Goal: Task Accomplishment & Management: Manage account settings

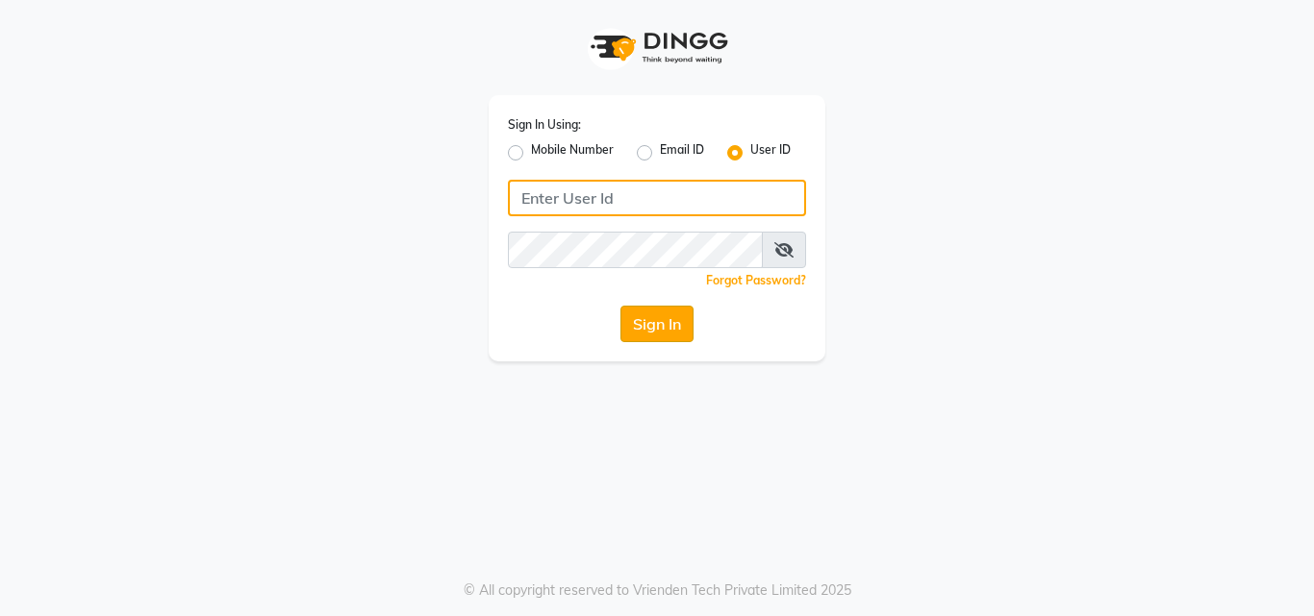
type input "e2405-01"
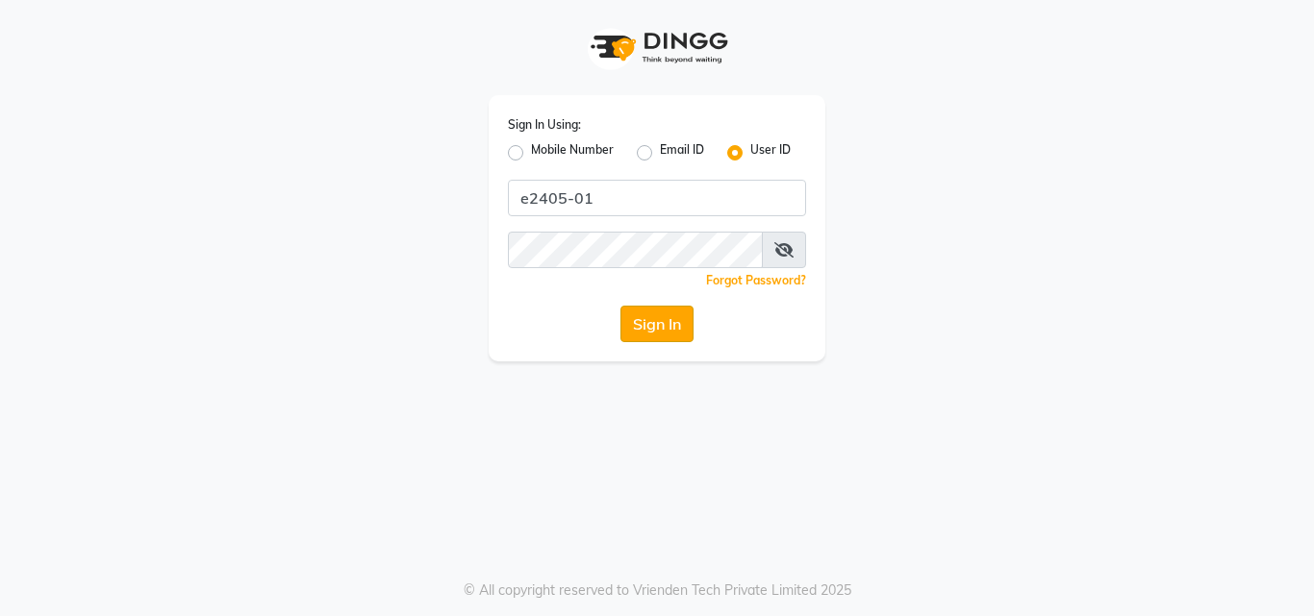
click at [648, 313] on button "Sign In" at bounding box center [656, 324] width 73 height 37
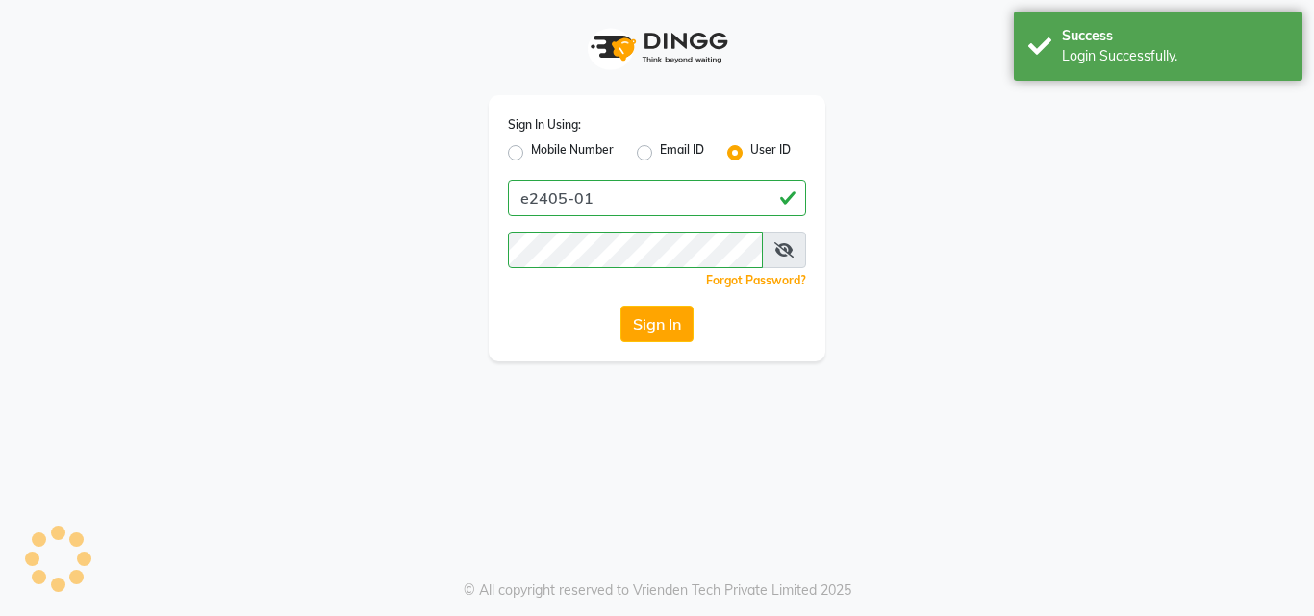
select select "4632"
select select "service"
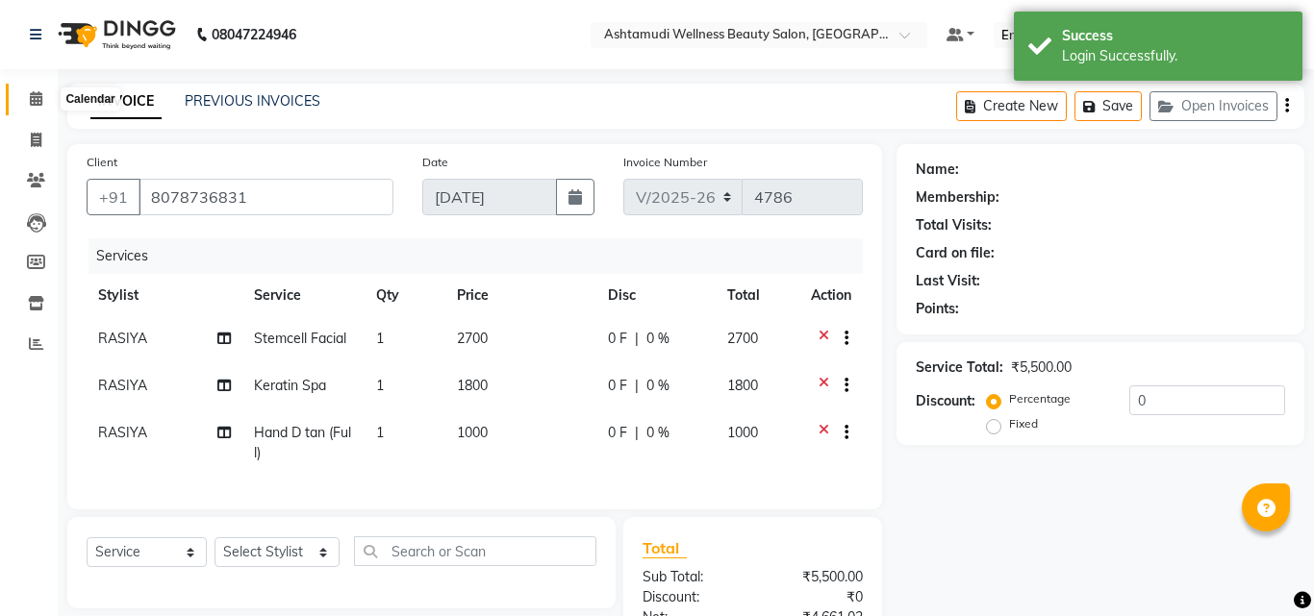
click at [30, 104] on icon at bounding box center [36, 98] width 13 height 14
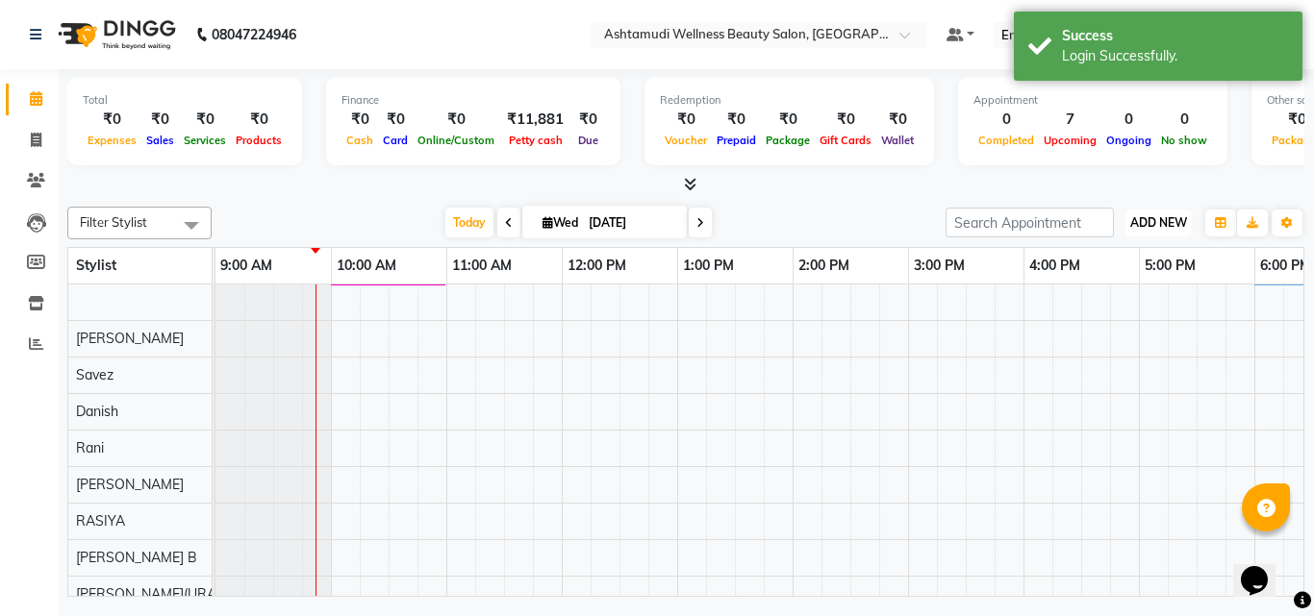
click at [1162, 221] on span "ADD NEW" at bounding box center [1158, 222] width 57 height 14
click at [1087, 331] on link "Add Attendance" at bounding box center [1115, 334] width 152 height 25
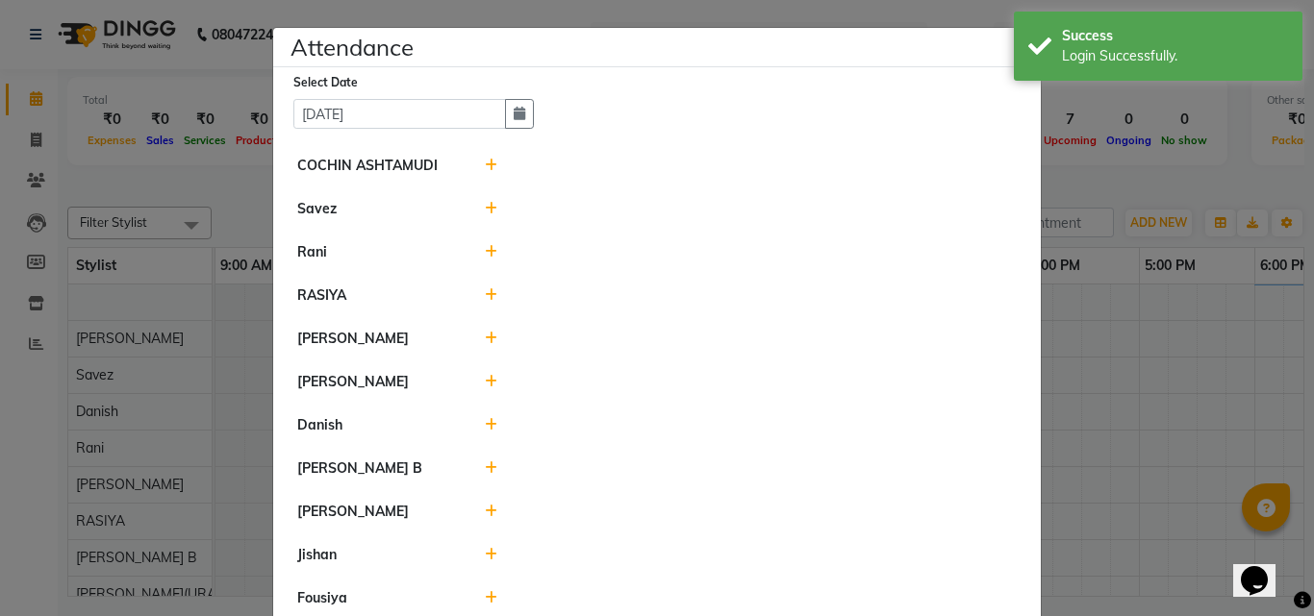
click at [485, 290] on icon at bounding box center [491, 294] width 13 height 13
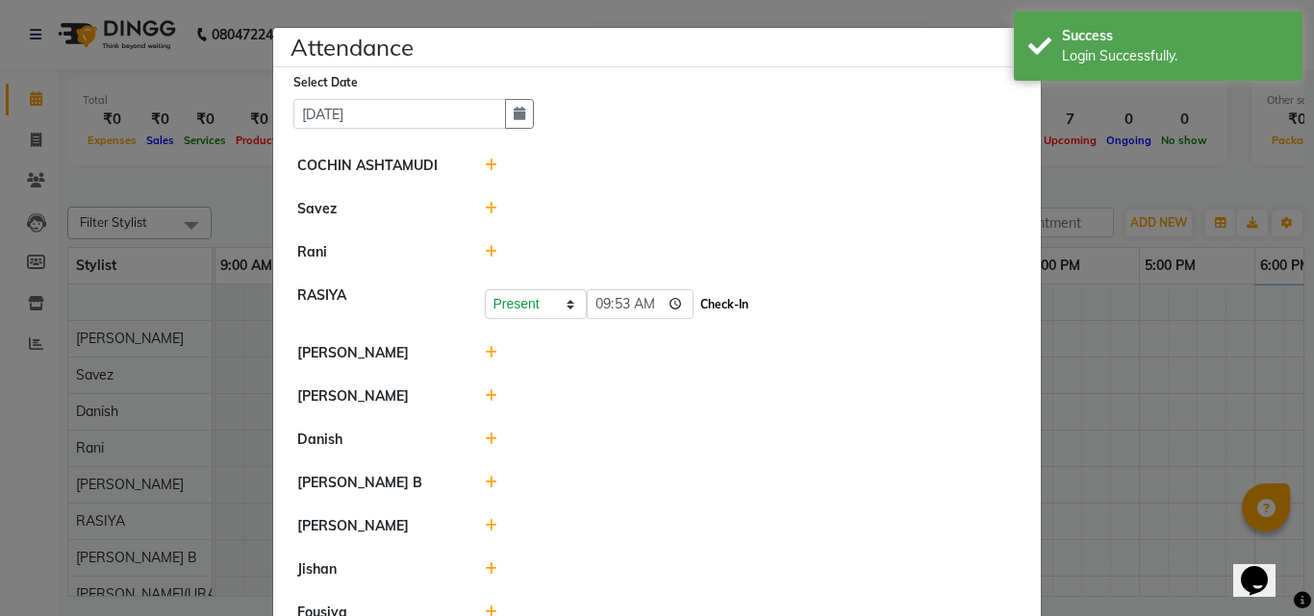
click at [695, 302] on button "Check-In" at bounding box center [724, 304] width 58 height 27
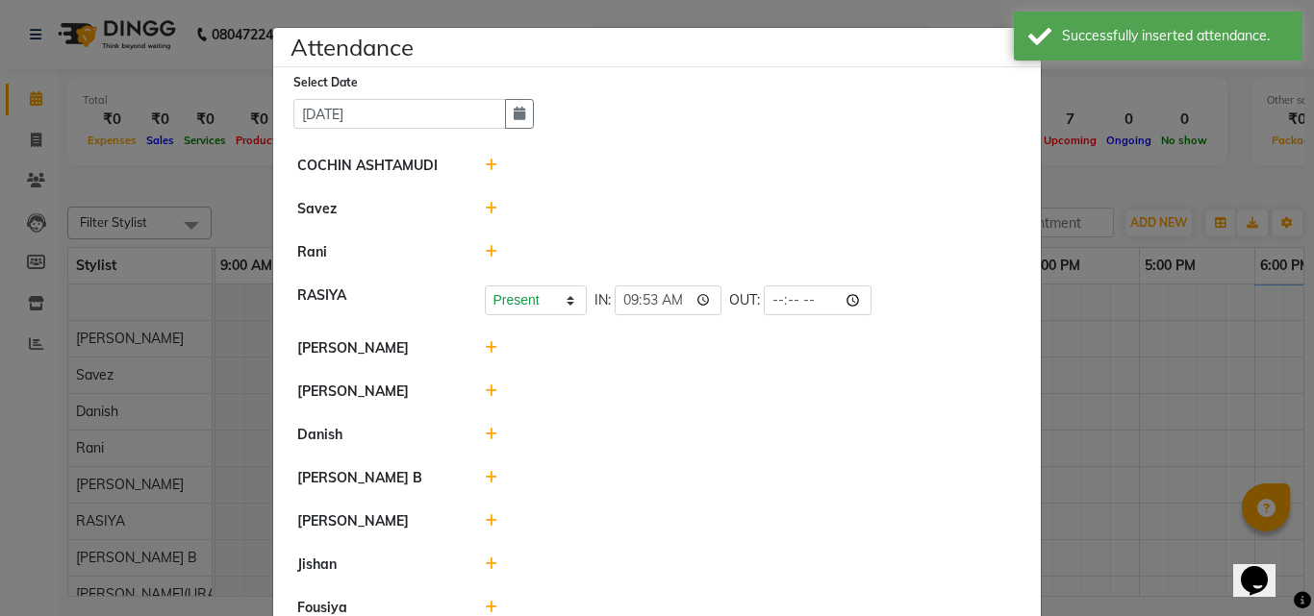
click at [486, 518] on icon at bounding box center [491, 520] width 13 height 13
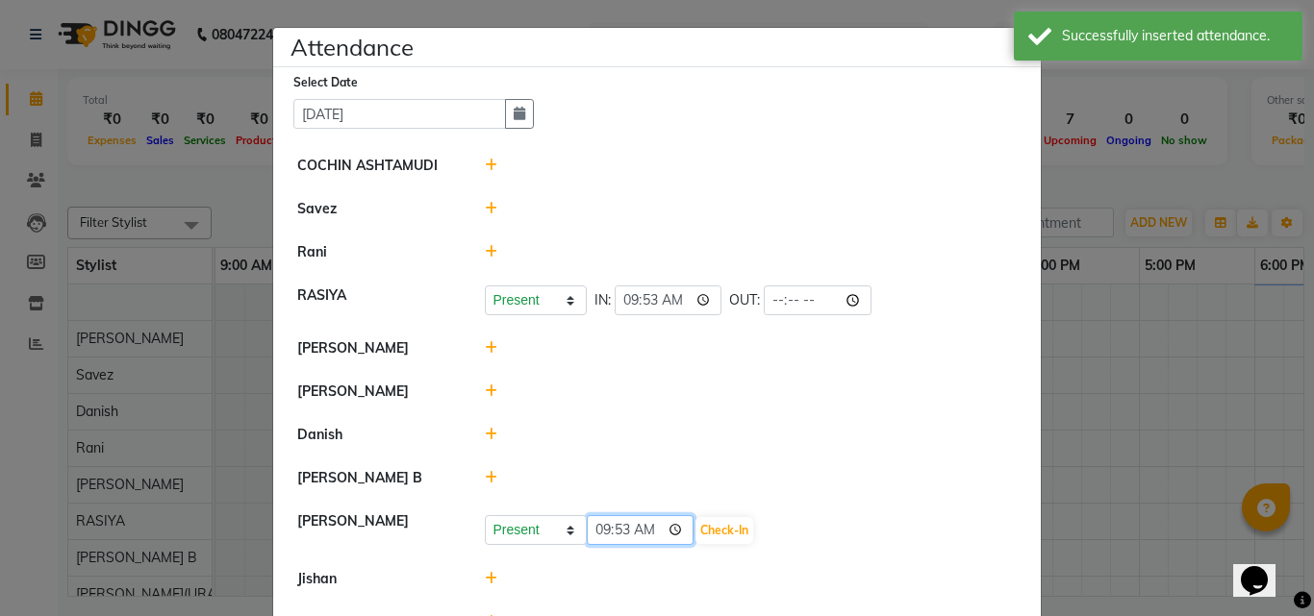
click at [615, 530] on input "09:53" at bounding box center [641, 530] width 108 height 30
type input "09:40"
click at [695, 524] on button "Check-In" at bounding box center [724, 530] width 58 height 27
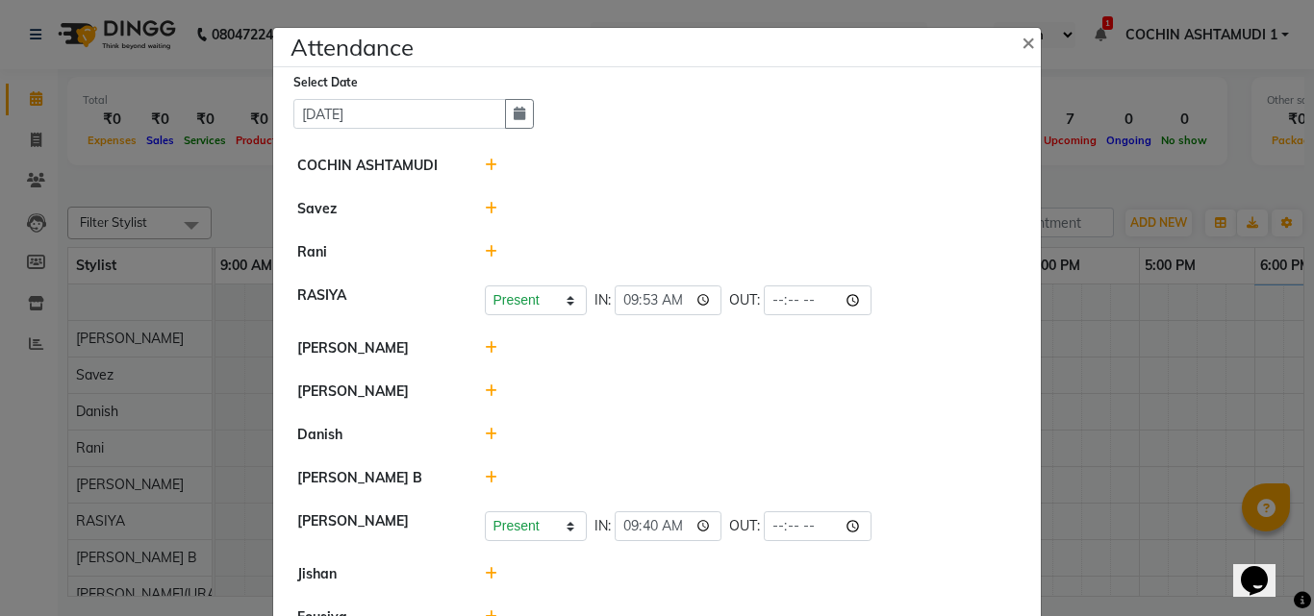
click at [236, 182] on ngb-modal-window "Attendance × Select Date [DATE] COCHIN ASHTAMUDI Savez [PERSON_NAME] Present Ab…" at bounding box center [657, 308] width 1314 height 616
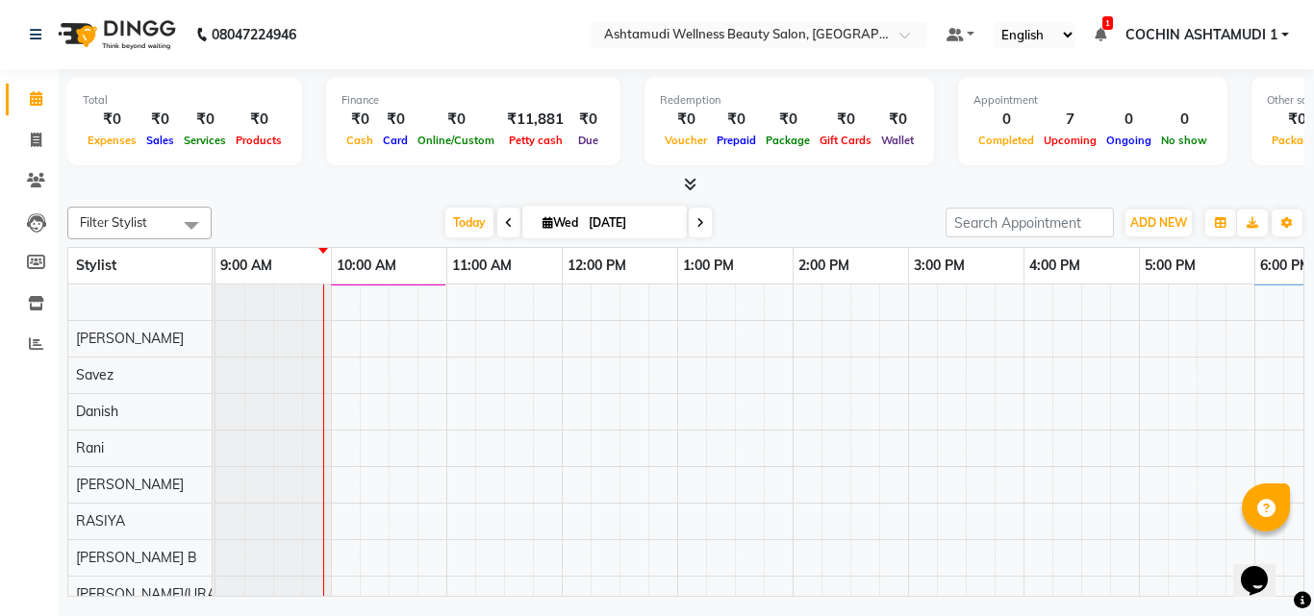
click at [689, 181] on icon at bounding box center [690, 184] width 13 height 14
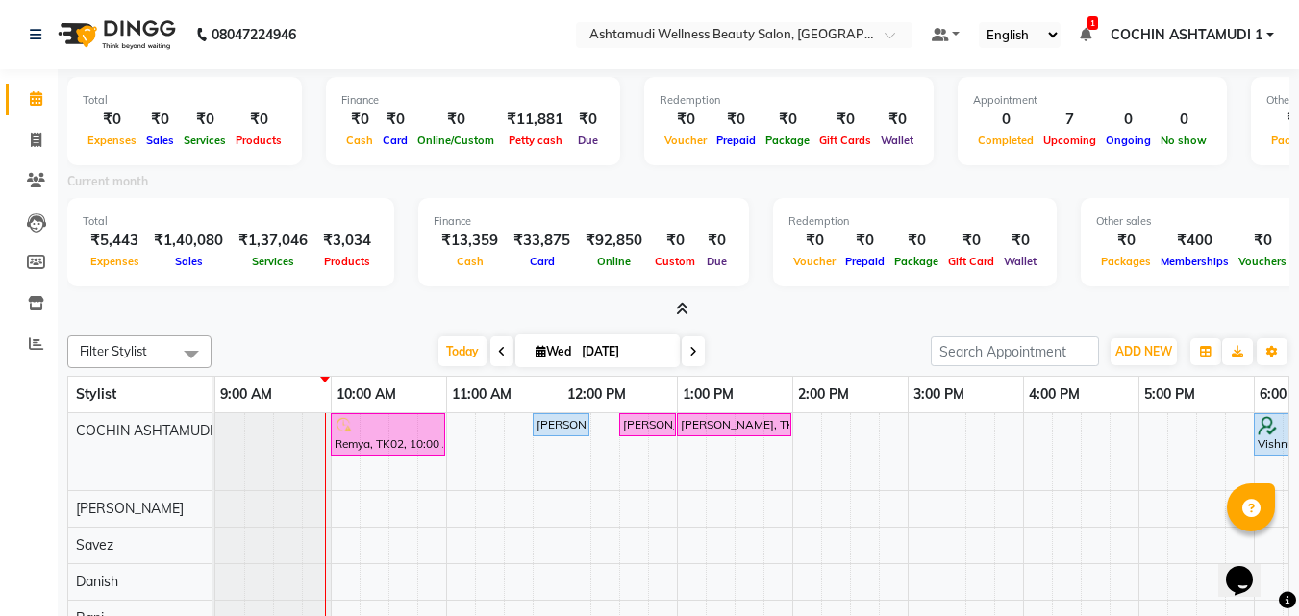
click at [677, 310] on icon at bounding box center [682, 309] width 13 height 14
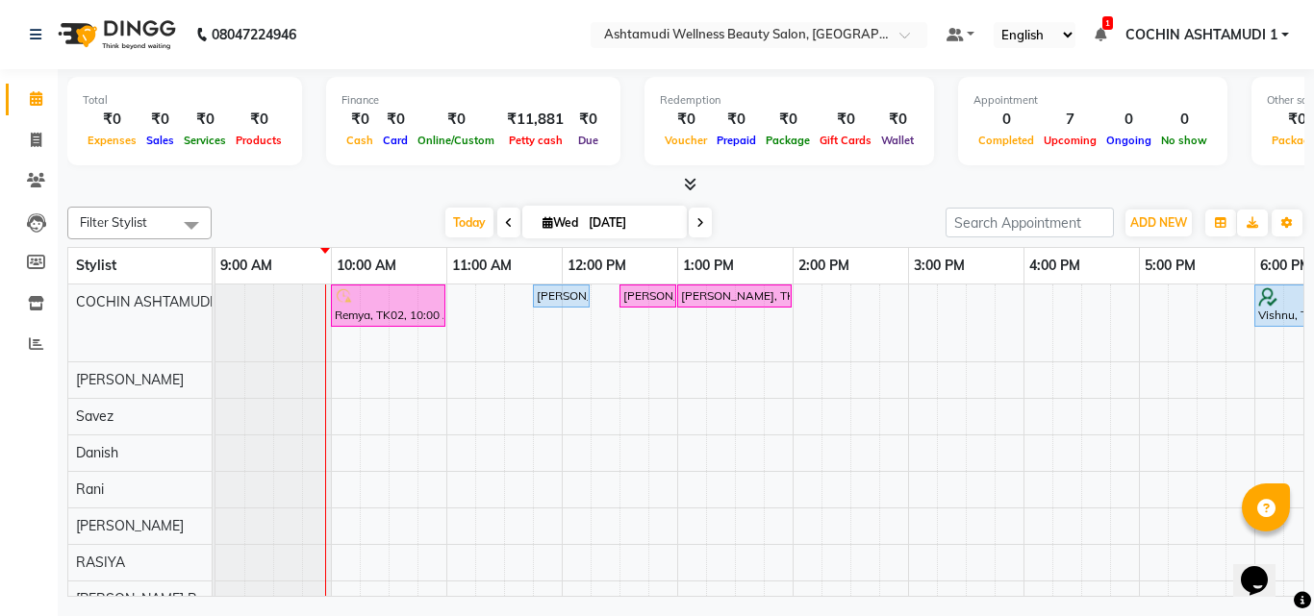
click at [544, 317] on div "Remya, TK02, 10:00 AM-11:00 AM, Hair Spa Raghi, TK04, 11:45 AM-12:15 PM, Saree …" at bounding box center [907, 597] width 1385 height 625
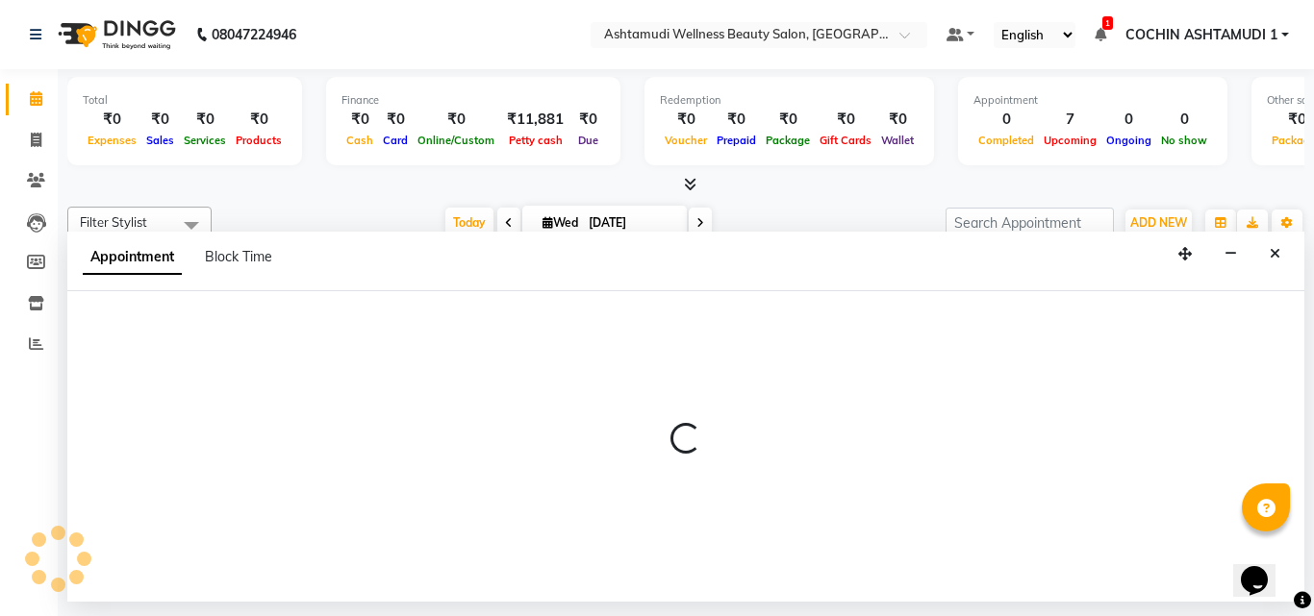
select select "27313"
select select "705"
select select "tentative"
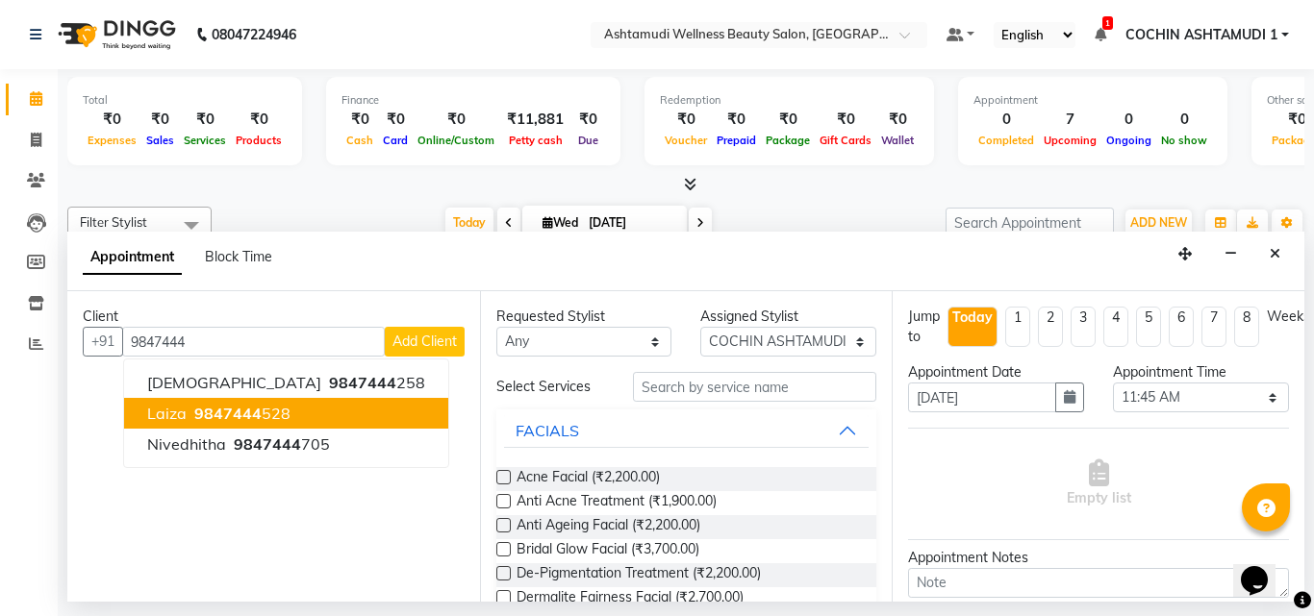
click at [226, 415] on span "9847444" at bounding box center [227, 413] width 67 height 19
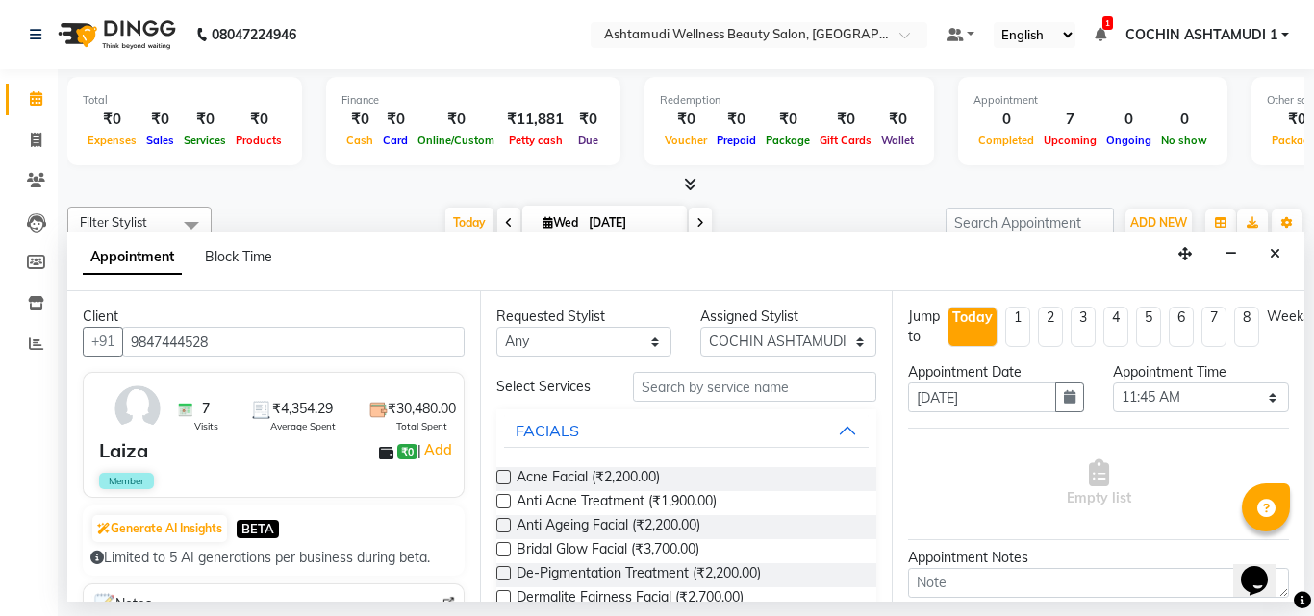
type input "9847444528"
click at [640, 390] on input "text" at bounding box center [755, 387] width 244 height 30
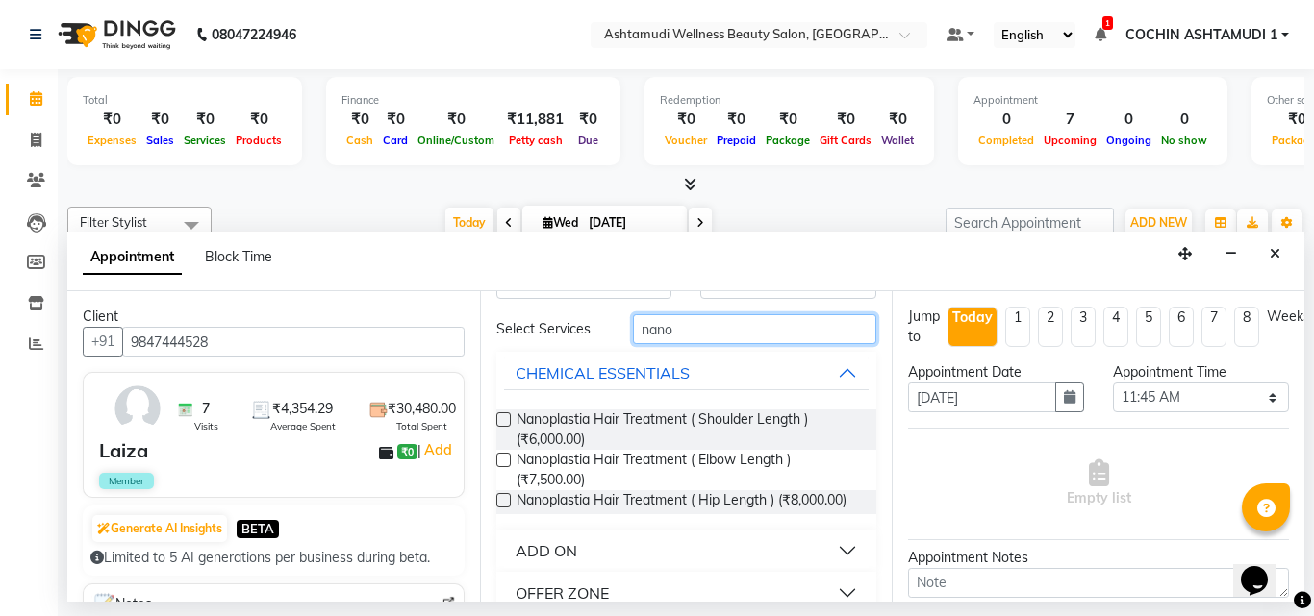
scroll to position [102, 0]
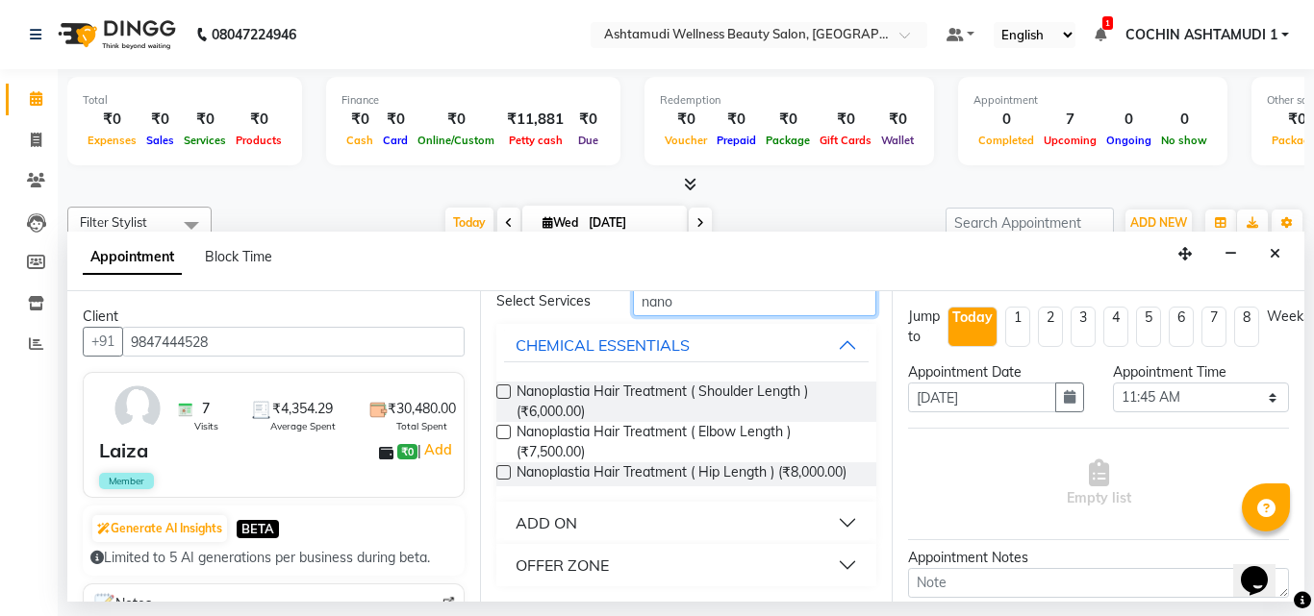
type input "nano"
click at [543, 568] on div "OFFER ZONE" at bounding box center [561, 565] width 93 height 23
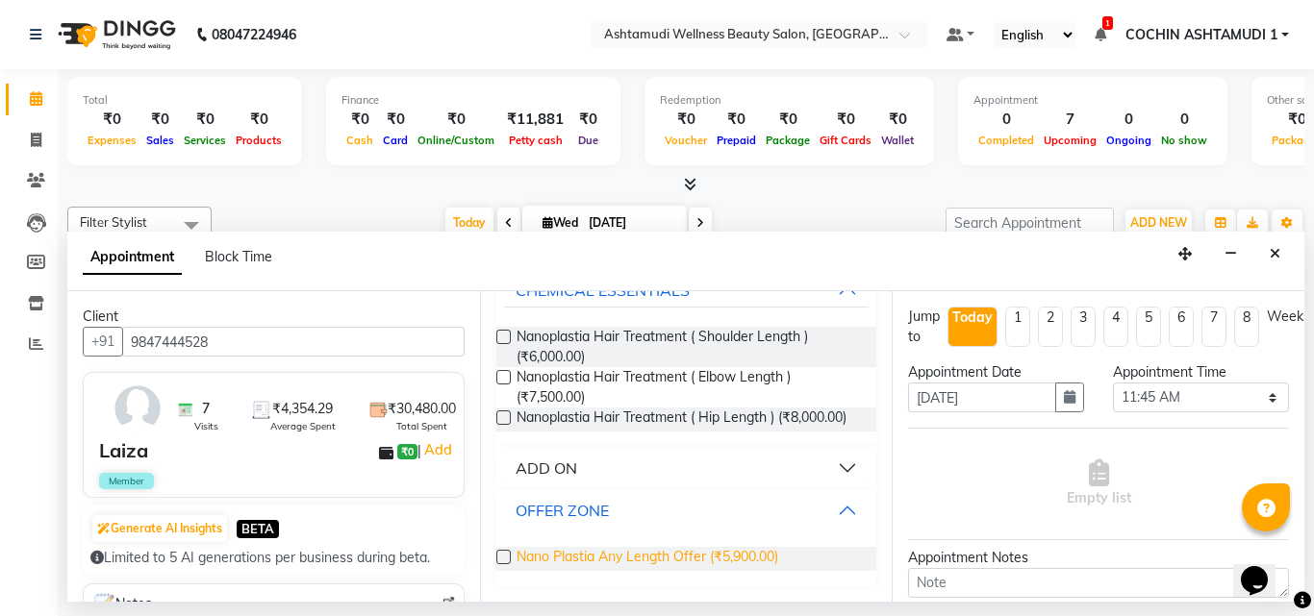
scroll to position [157, 0]
click at [577, 553] on span "Nano Plastia Any Length Offer (₹5,900.00)" at bounding box center [647, 559] width 262 height 24
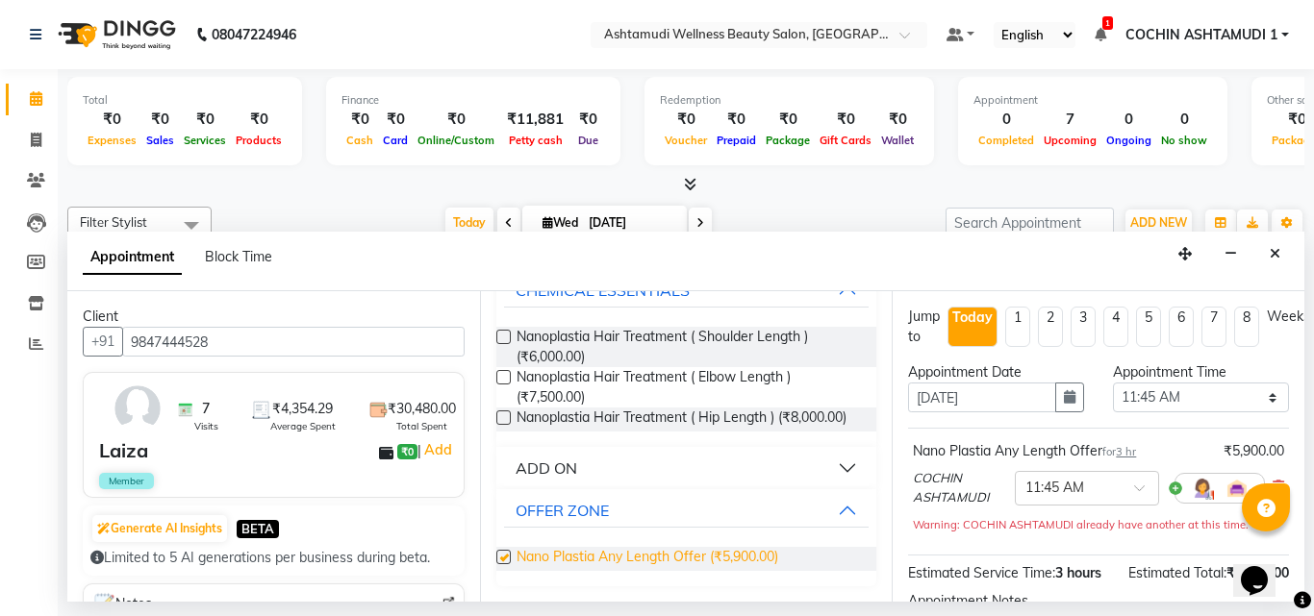
checkbox input "false"
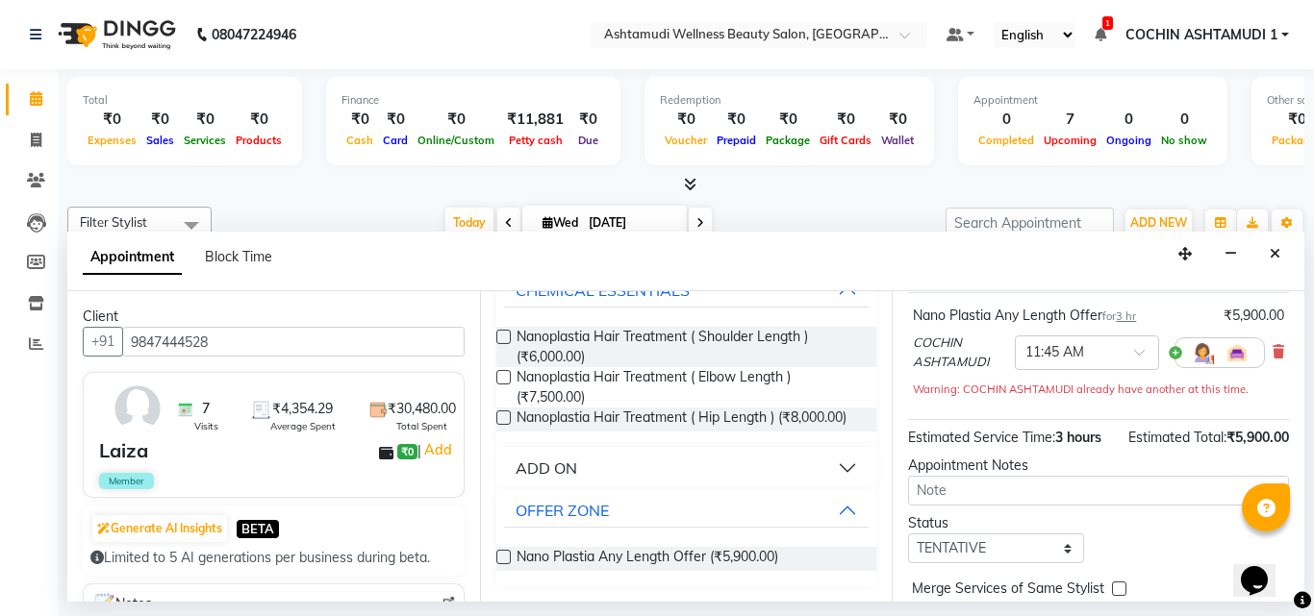
scroll to position [221, 0]
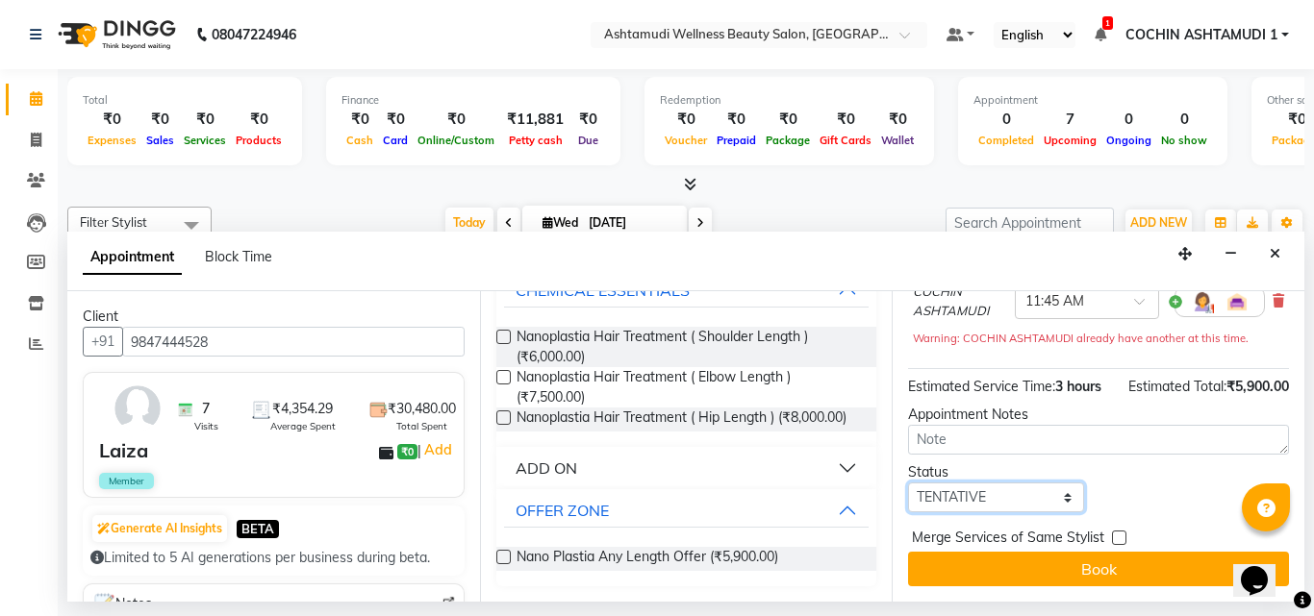
click at [988, 488] on select "Select TENTATIVE CONFIRM CHECK-IN UPCOMING" at bounding box center [996, 498] width 176 height 30
select select "upcoming"
click at [908, 483] on select "Select TENTATIVE CONFIRM CHECK-IN UPCOMING" at bounding box center [996, 498] width 176 height 30
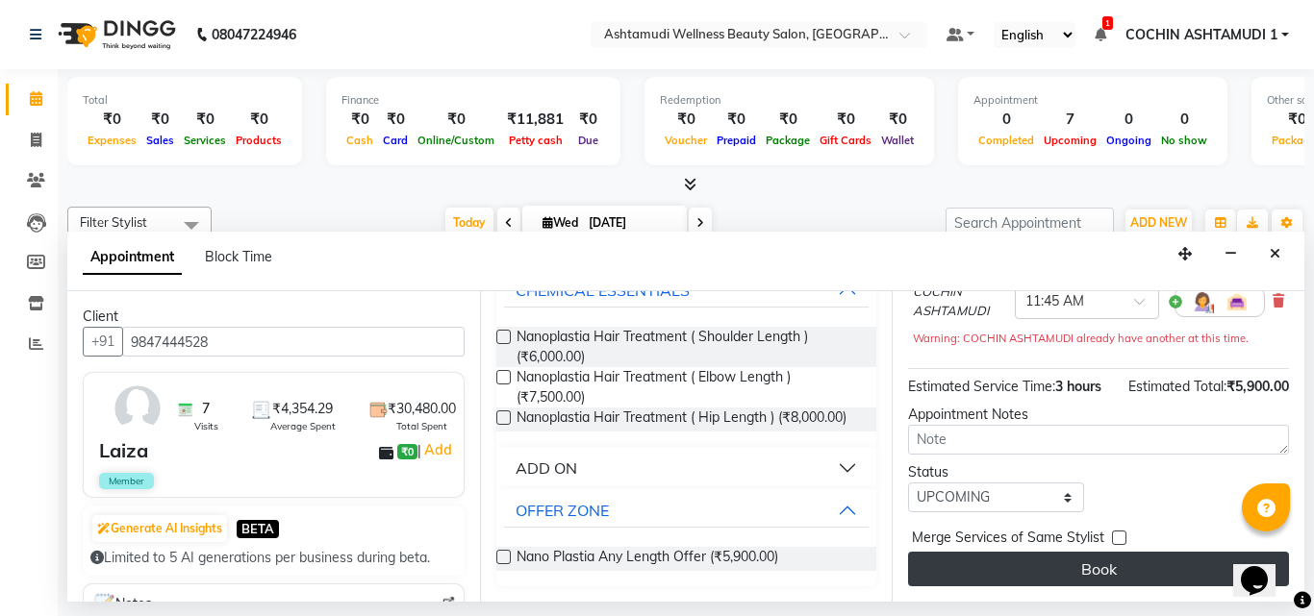
click at [995, 552] on button "Book" at bounding box center [1098, 569] width 381 height 35
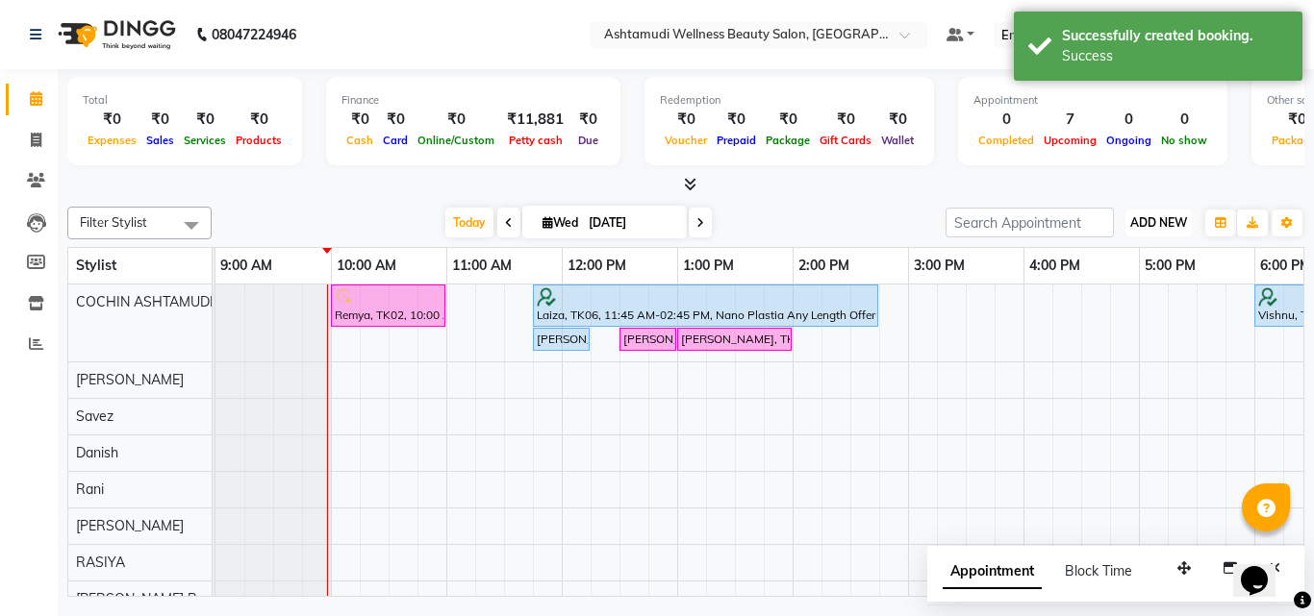
click at [1174, 220] on span "ADD NEW" at bounding box center [1158, 222] width 57 height 14
click at [1101, 334] on link "Add Attendance" at bounding box center [1115, 334] width 152 height 25
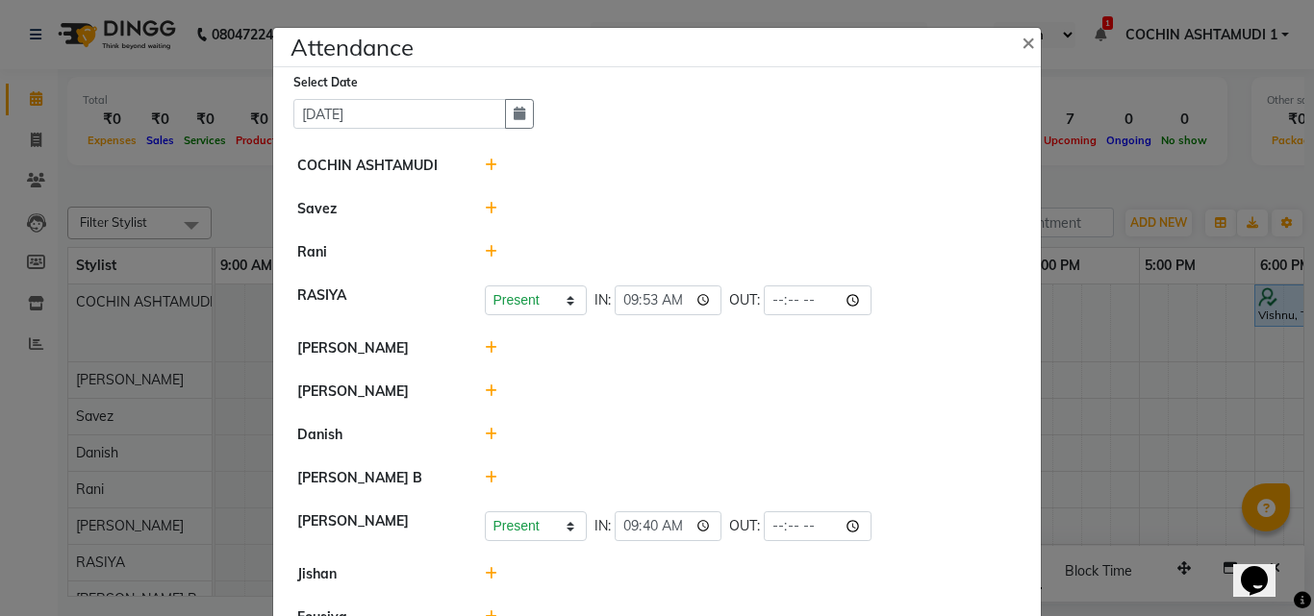
click at [485, 249] on icon at bounding box center [491, 251] width 13 height 13
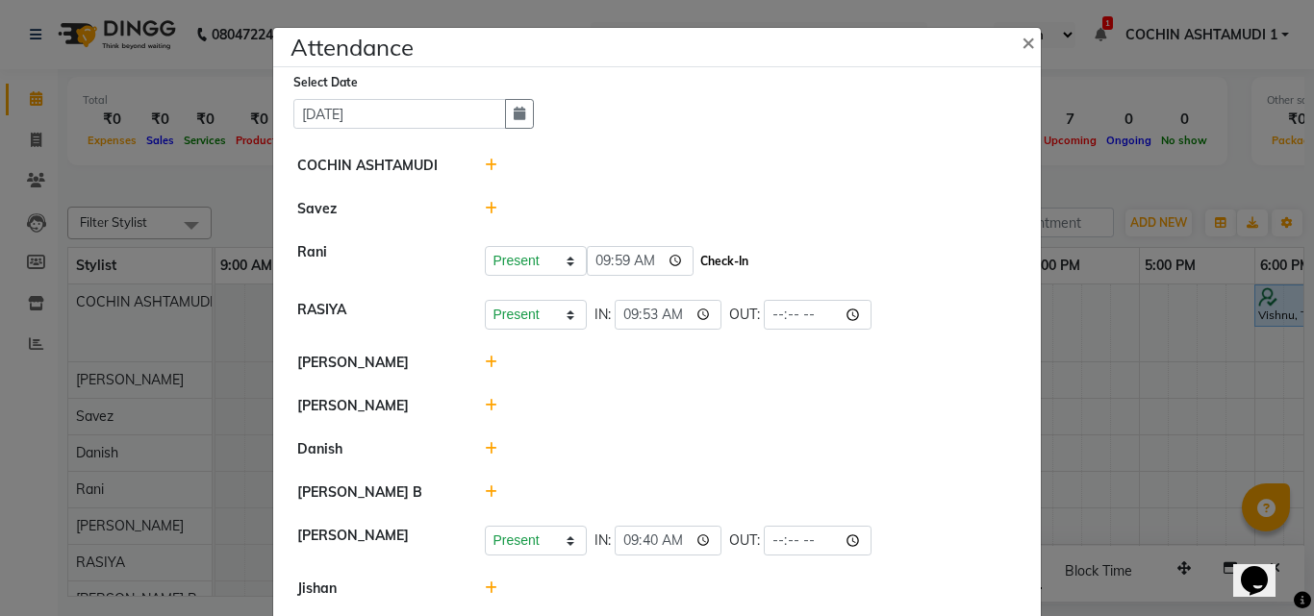
click at [705, 264] on button "Check-In" at bounding box center [724, 261] width 58 height 27
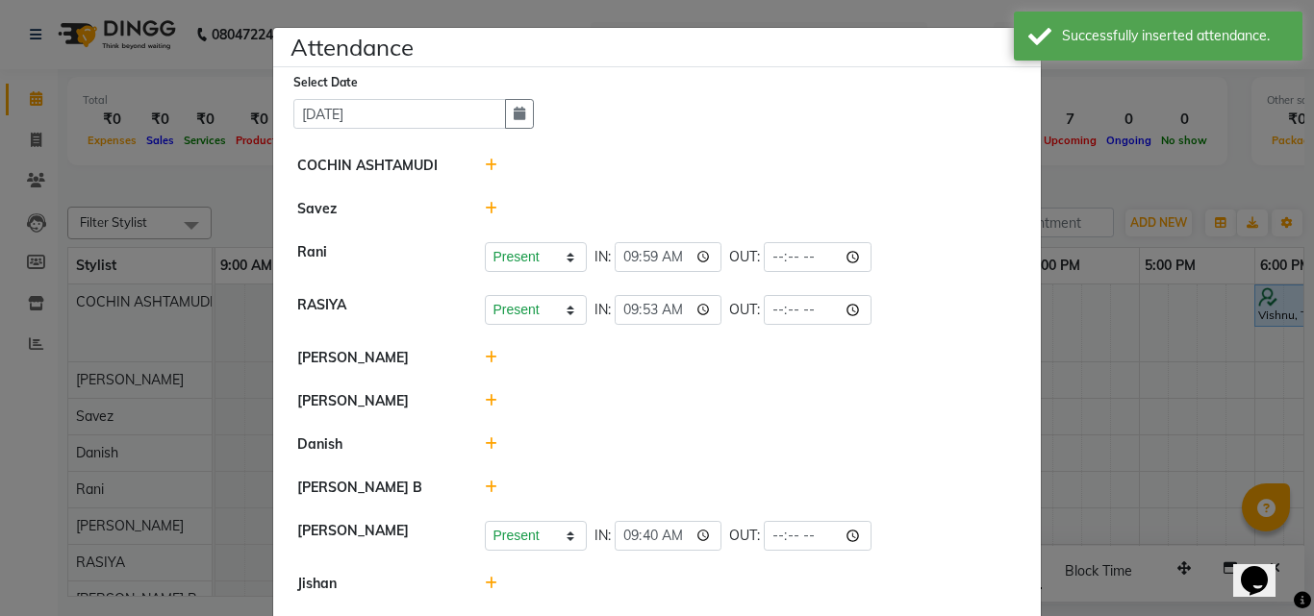
click at [485, 206] on icon at bounding box center [491, 208] width 13 height 13
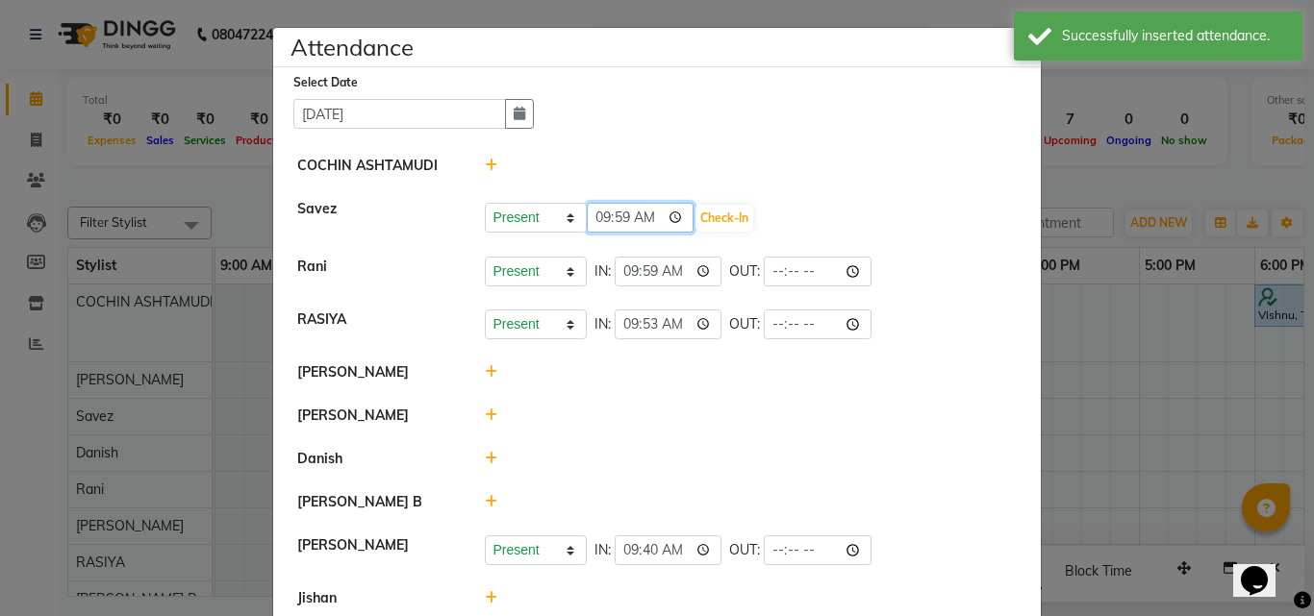
click at [610, 216] on input "09:59" at bounding box center [641, 218] width 108 height 30
type input "09:58"
click at [697, 212] on button "Check-In" at bounding box center [724, 218] width 58 height 27
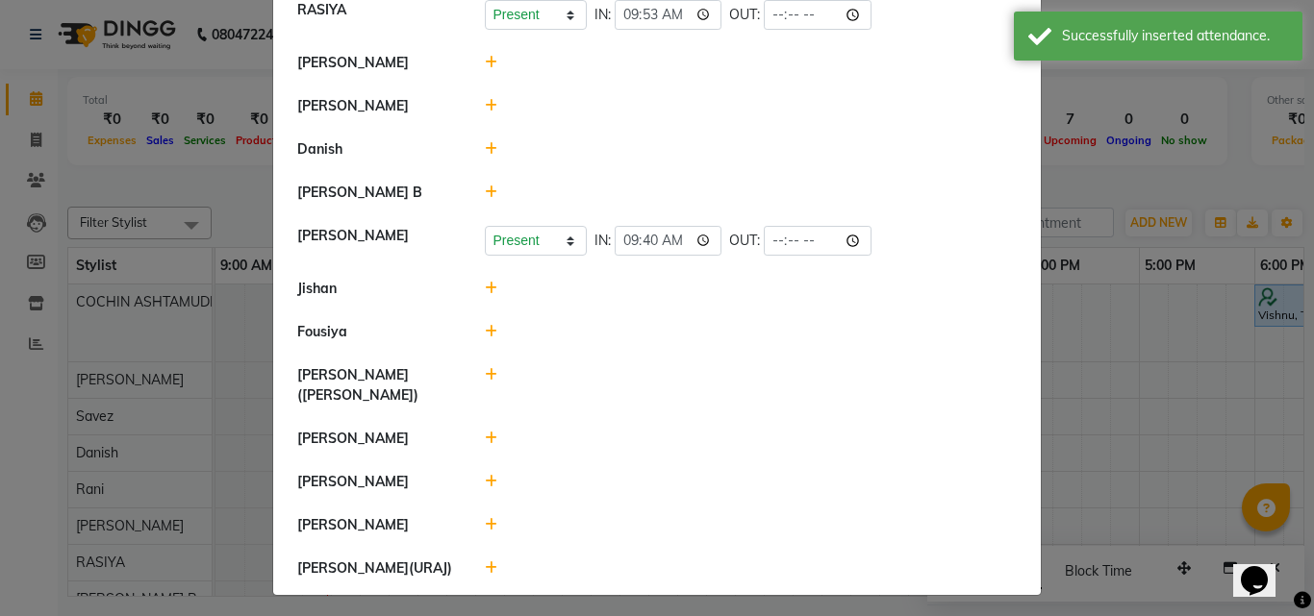
scroll to position [312, 0]
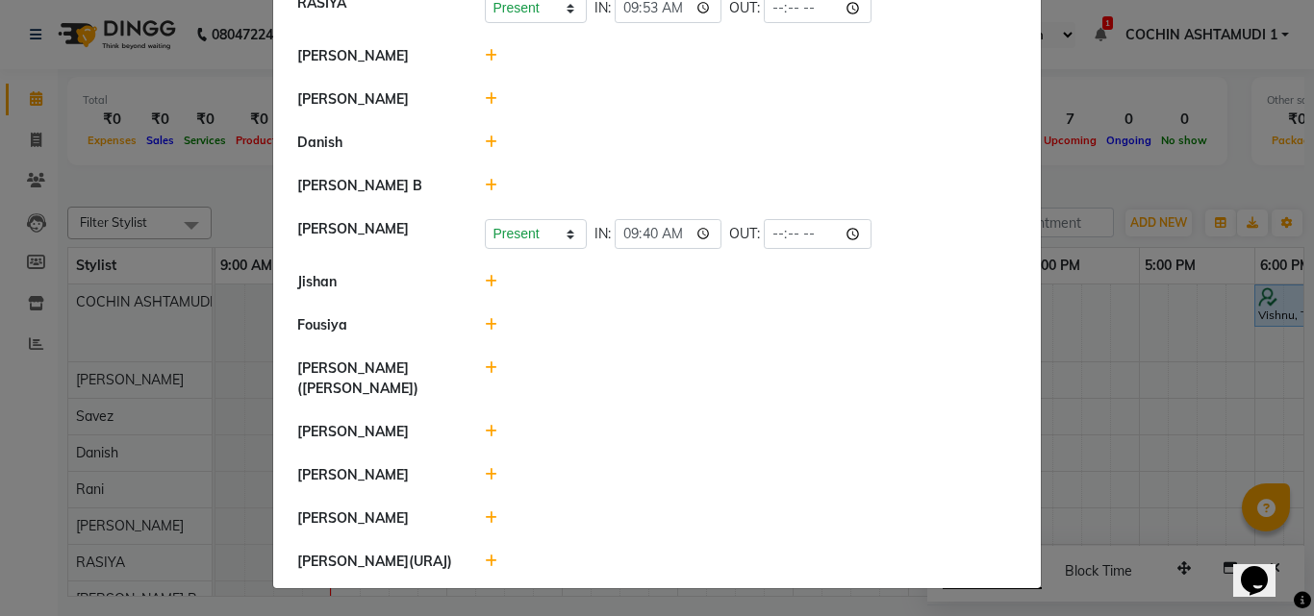
click at [485, 139] on icon at bounding box center [491, 142] width 13 height 13
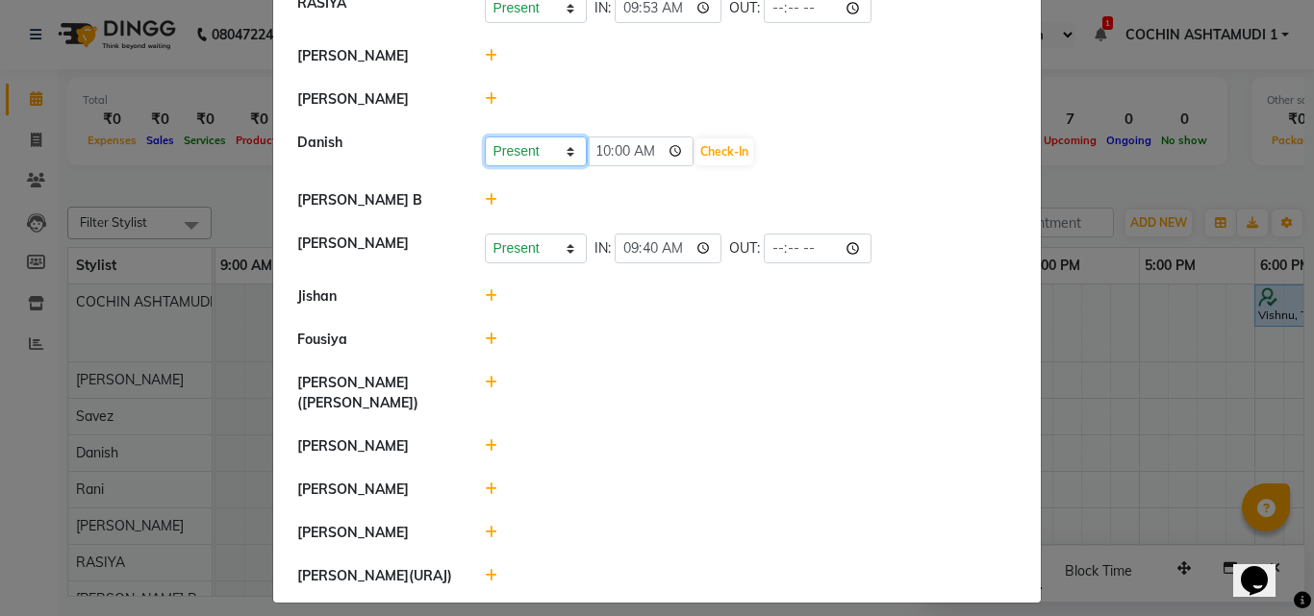
click at [531, 149] on select "Present Absent Late Half Day Weekly Off" at bounding box center [536, 152] width 102 height 30
select select "W"
click at [485, 137] on select "Present Absent Late Half Day Weekly Off" at bounding box center [536, 152] width 102 height 30
click at [595, 147] on button "Save" at bounding box center [607, 151] width 38 height 27
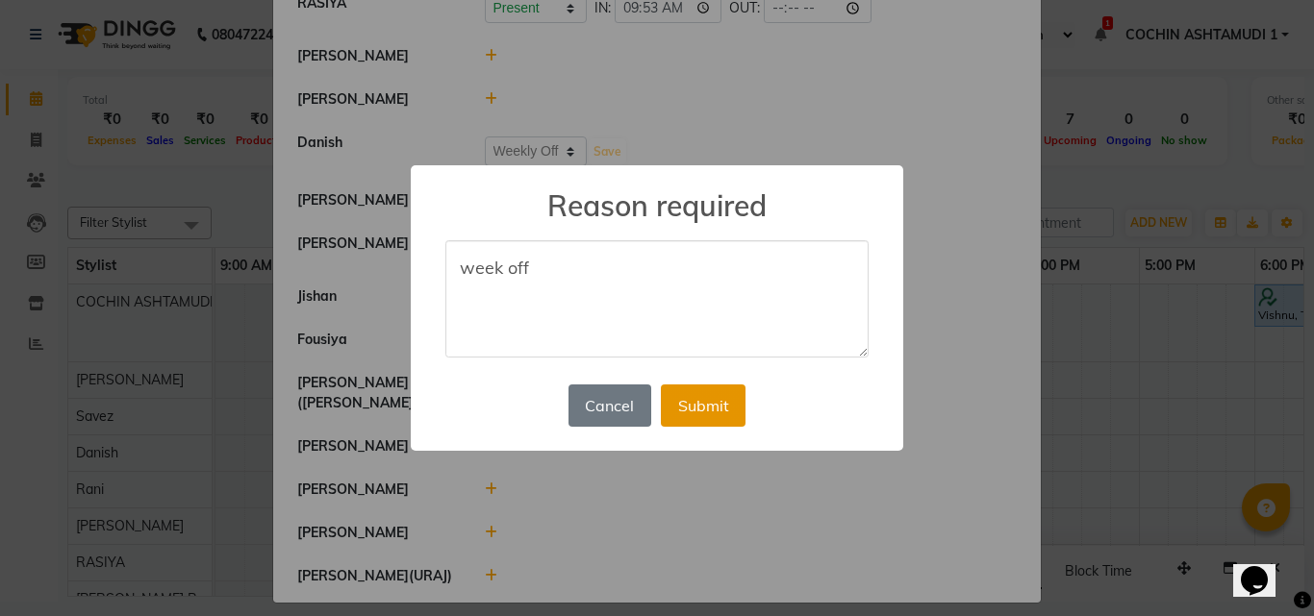
type textarea "week off"
click at [707, 401] on button "Submit" at bounding box center [703, 406] width 85 height 42
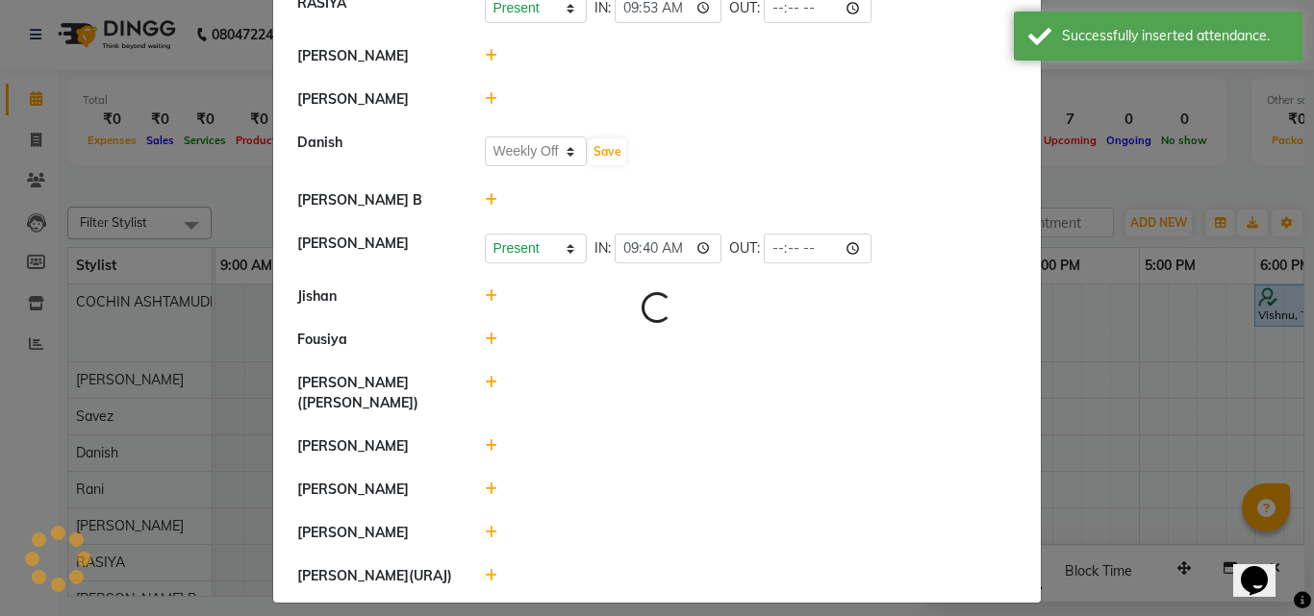
scroll to position [23, 0]
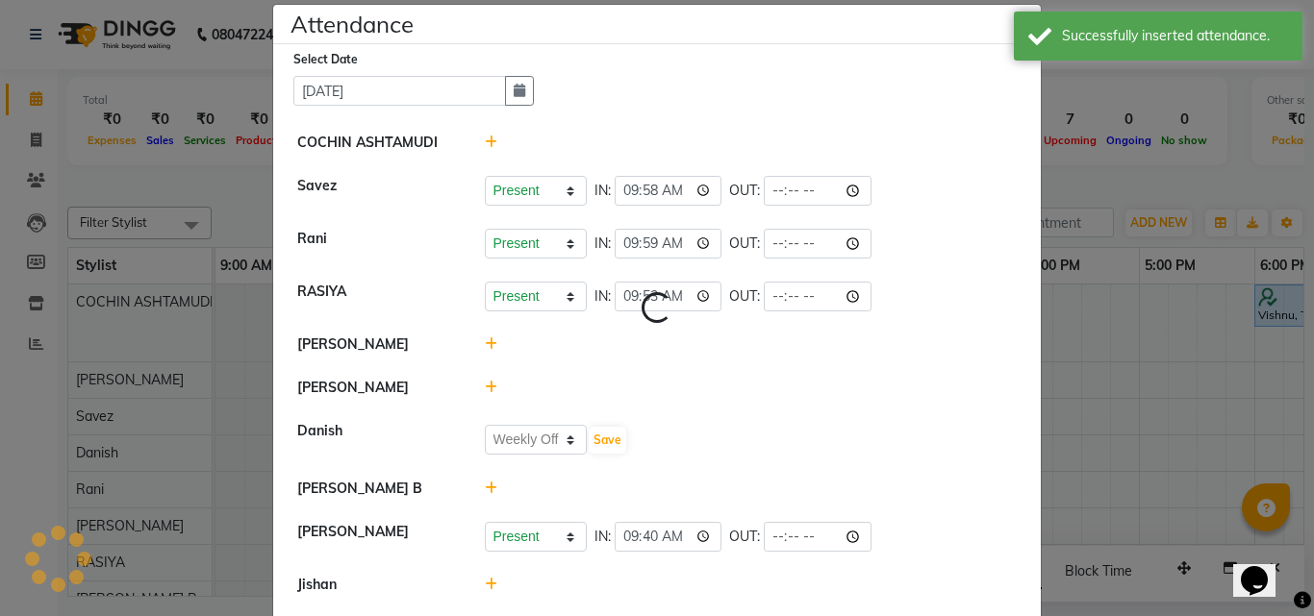
select select "W"
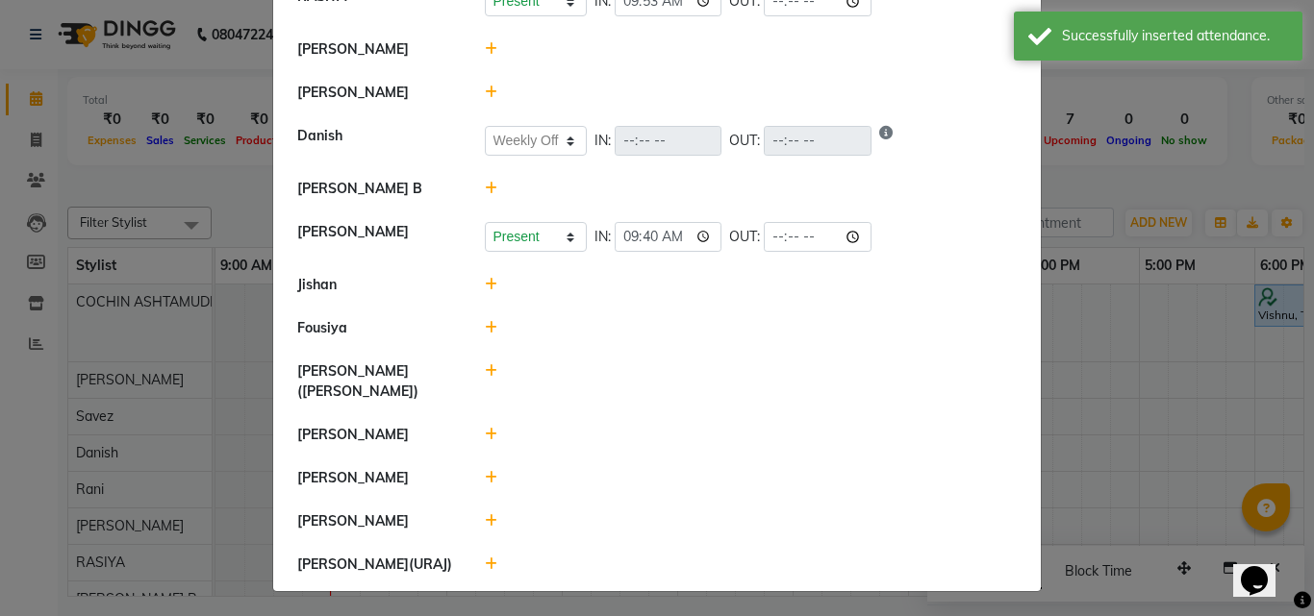
scroll to position [321, 0]
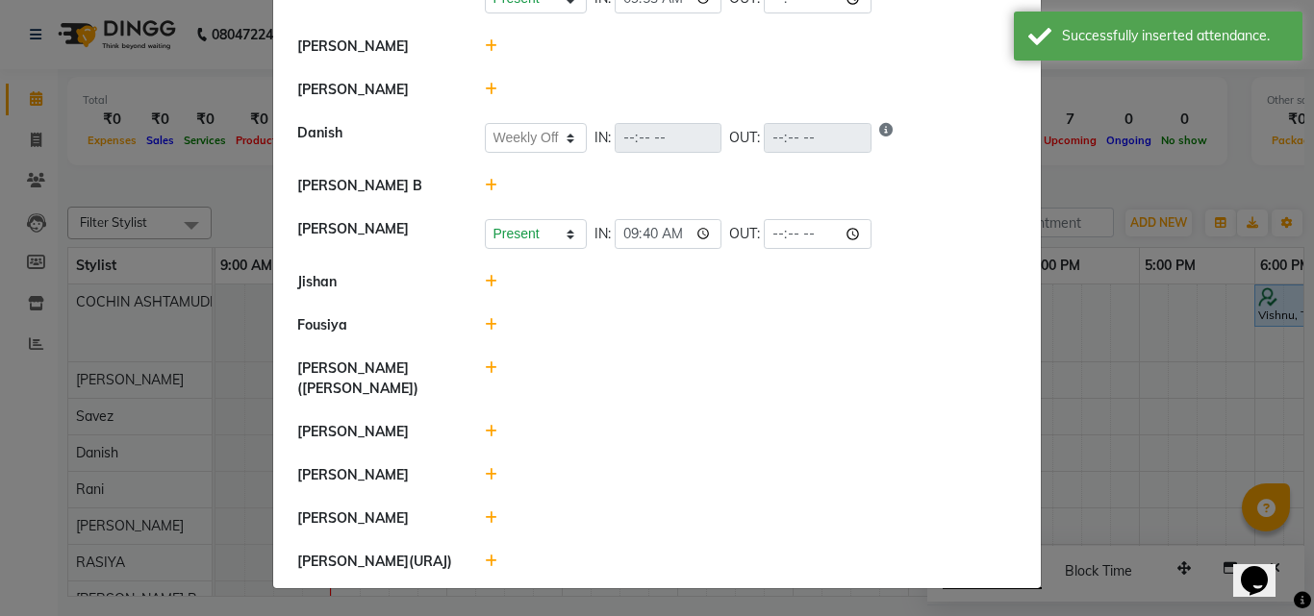
click at [485, 515] on icon at bounding box center [491, 518] width 13 height 13
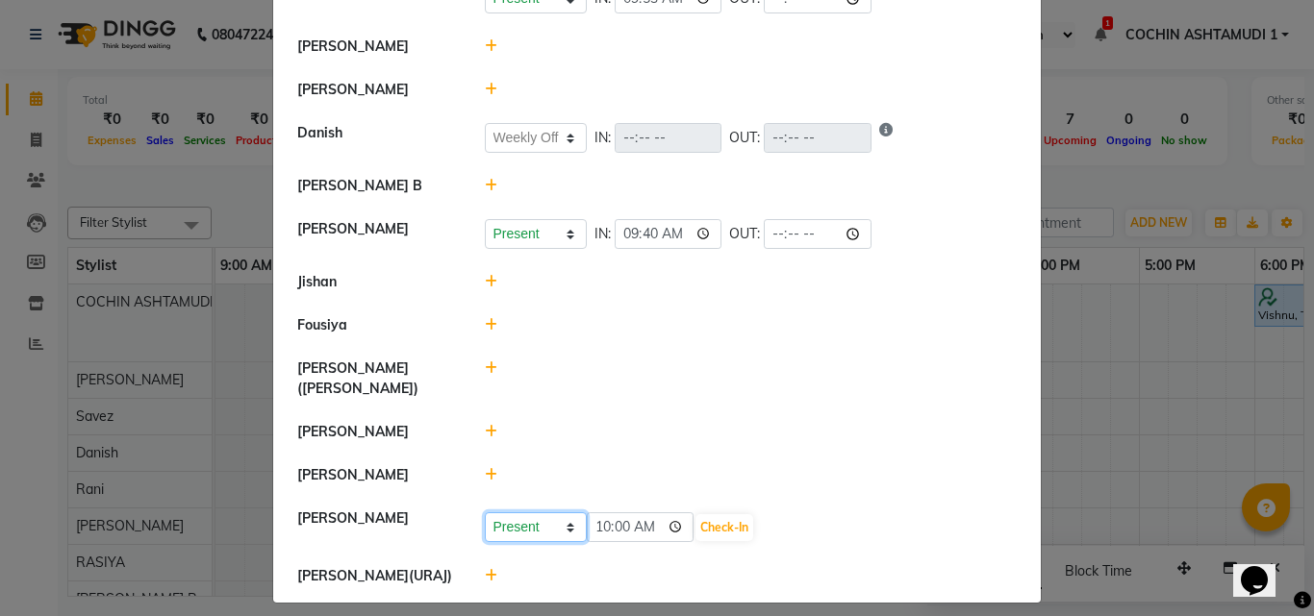
click at [531, 529] on select "Present Absent Late Half Day Weekly Off" at bounding box center [536, 528] width 102 height 30
select select "W"
click at [485, 513] on select "Present Absent Late Half Day Weekly Off" at bounding box center [536, 528] width 102 height 30
click at [595, 527] on button "Save" at bounding box center [607, 527] width 38 height 27
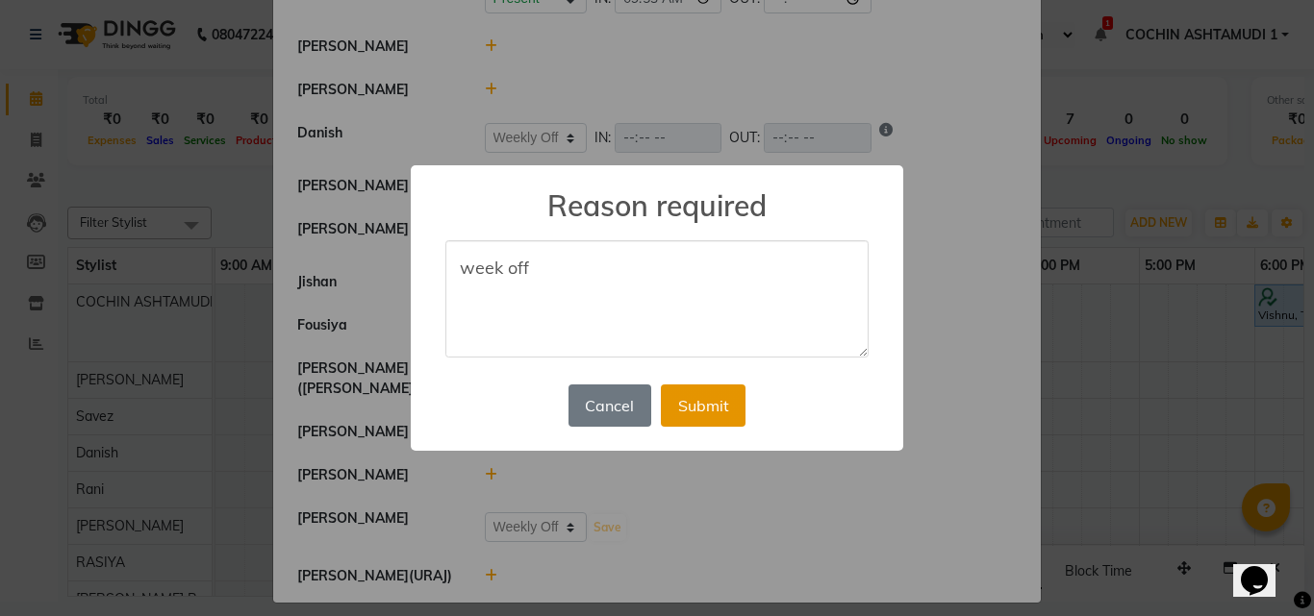
type textarea "week off"
click at [714, 412] on button "Submit" at bounding box center [703, 406] width 85 height 42
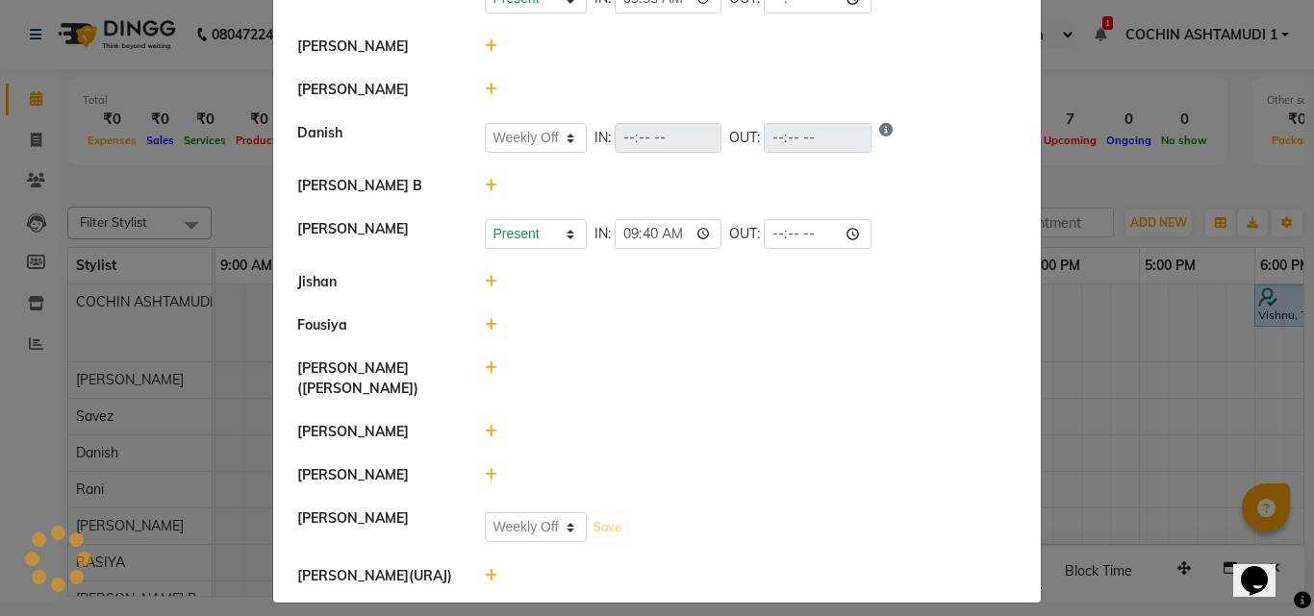
select select "W"
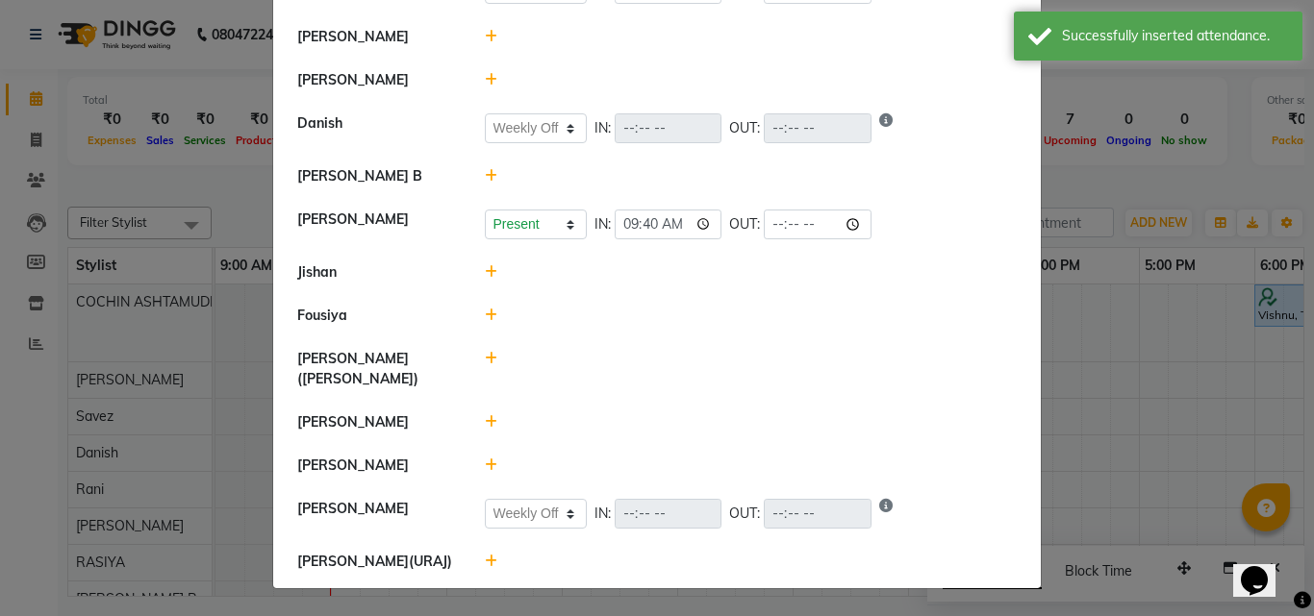
scroll to position [0, 0]
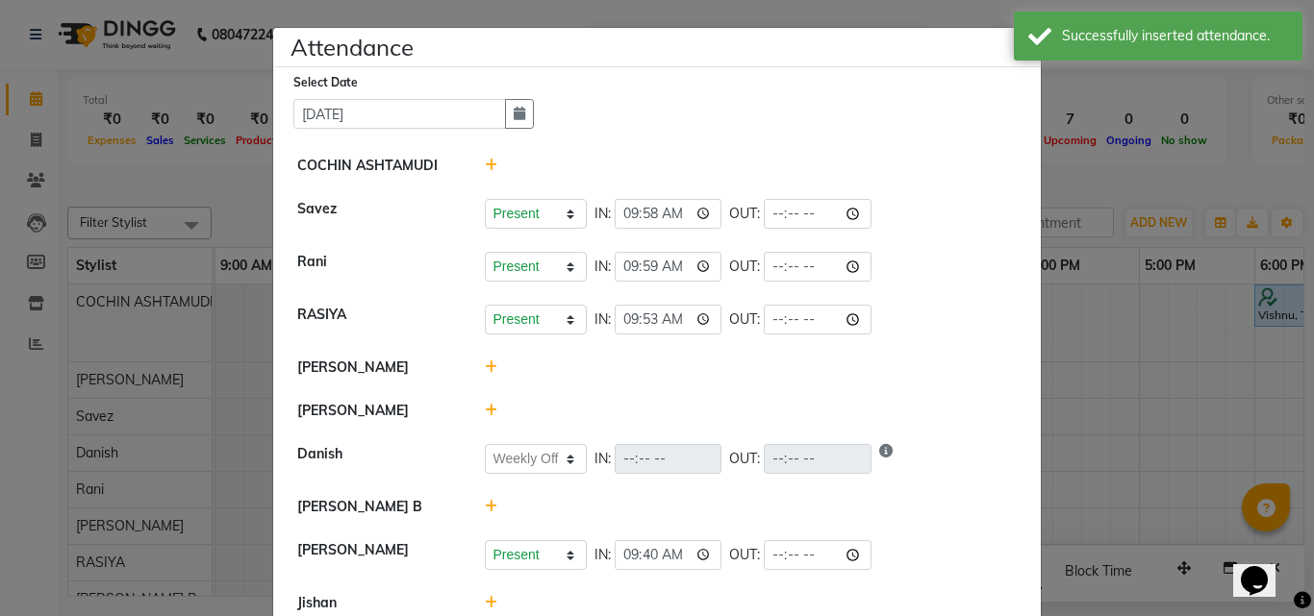
click at [228, 186] on ngb-modal-window "Attendance × Select Date [DATE] COCHIN ASHTAMUDI Savez Present Absent Late Half…" at bounding box center [657, 308] width 1314 height 616
